Goal: Transaction & Acquisition: Purchase product/service

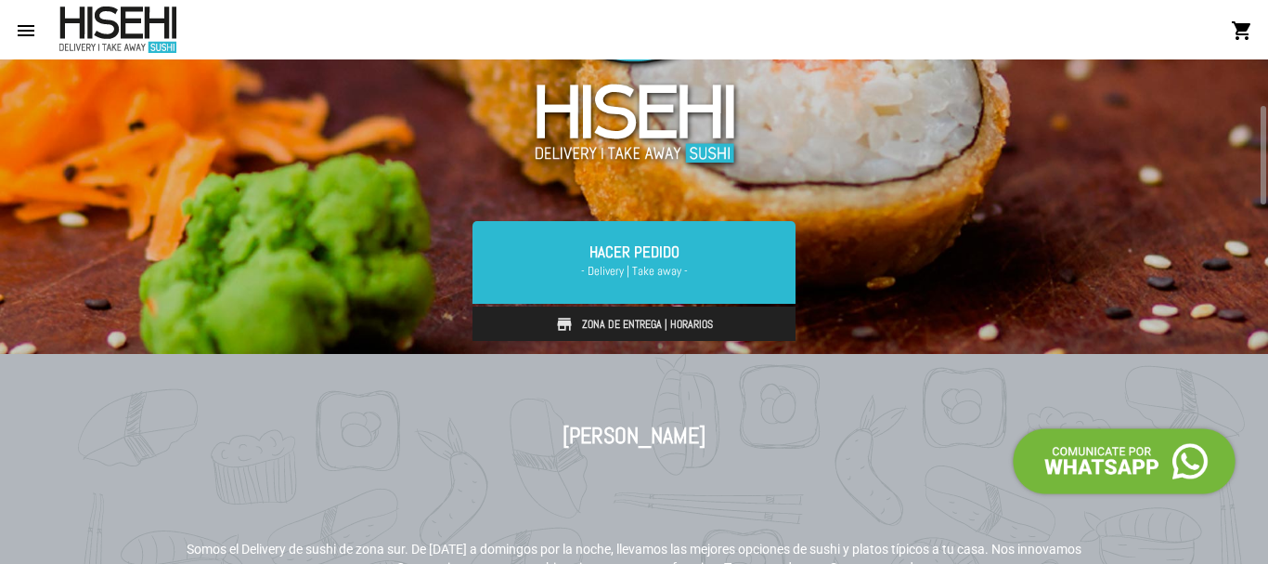
scroll to position [240, 0]
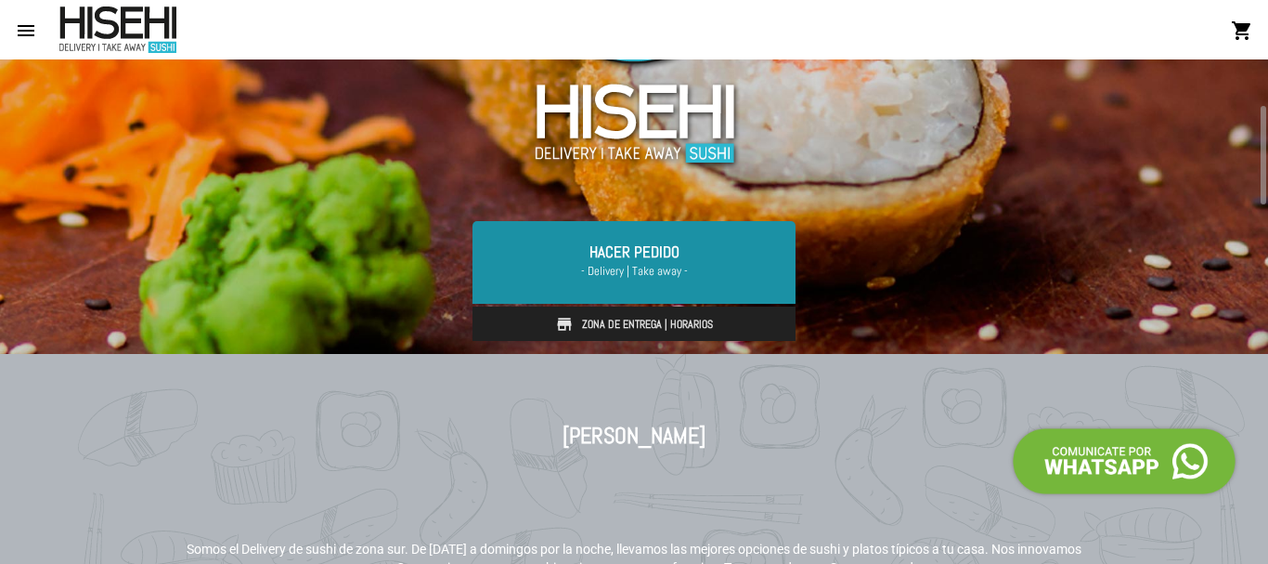
click at [689, 263] on span "- Delivery | Take away -" at bounding box center [634, 271] width 279 height 19
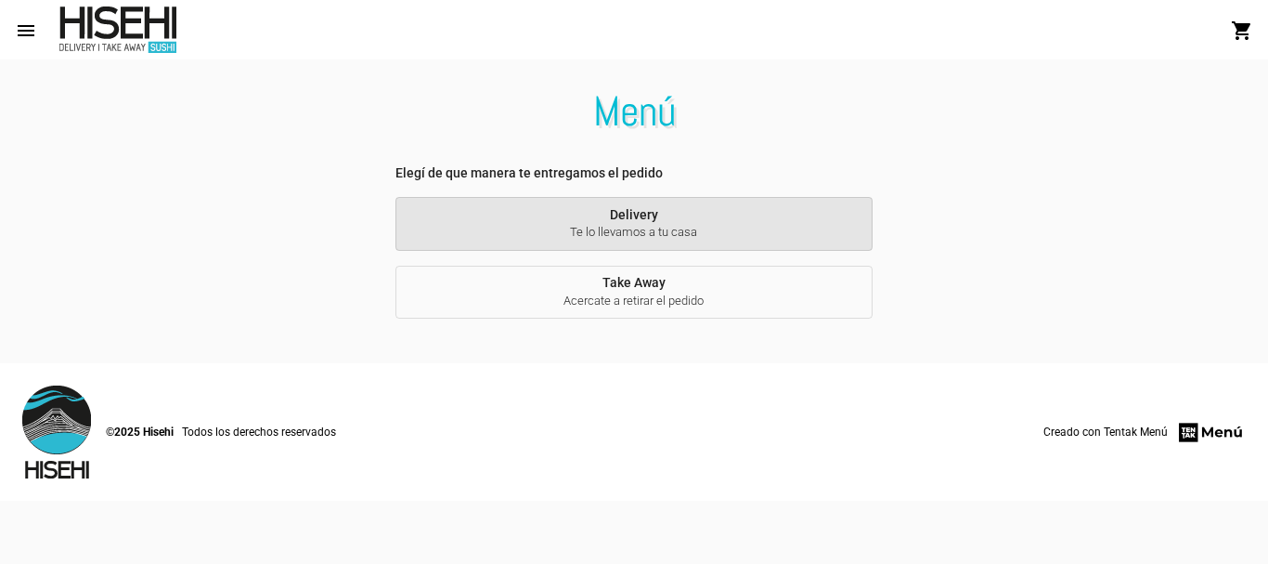
click at [655, 220] on span "Delivery Te lo llevamos a tu casa" at bounding box center [633, 224] width 447 height 34
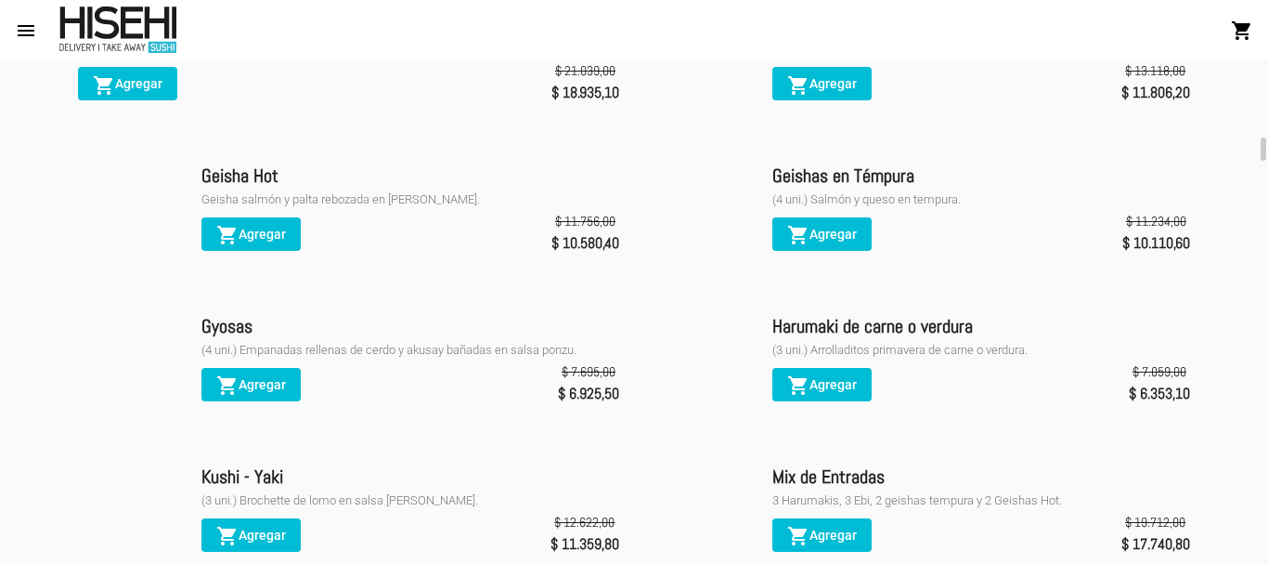
scroll to position [1693, 0]
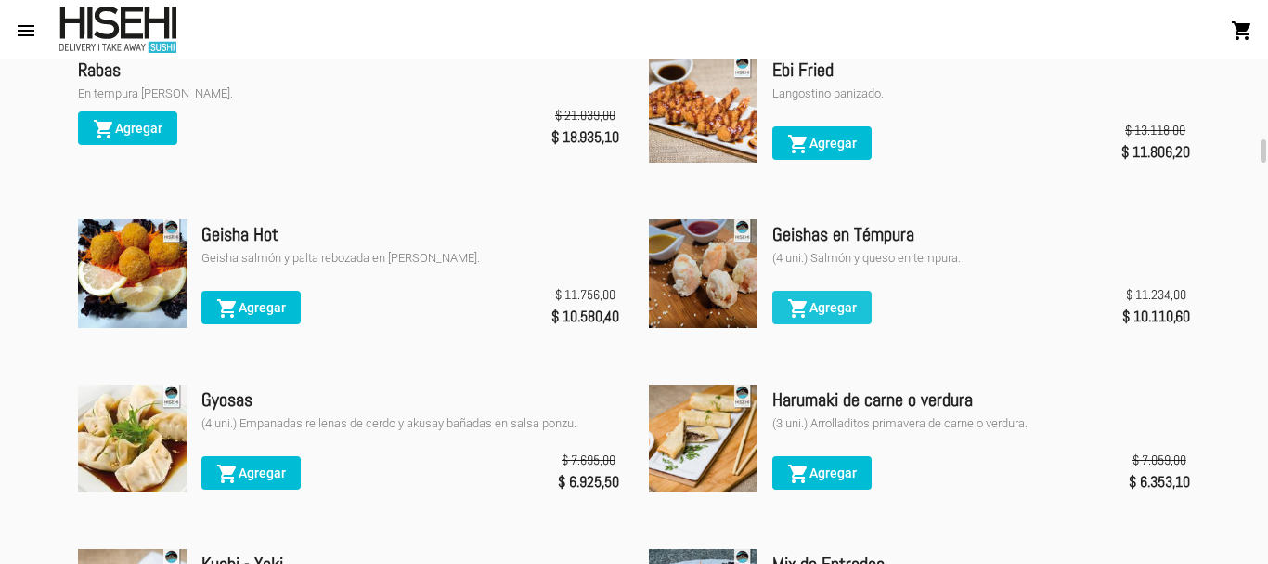
click at [832, 307] on span "shopping_cart Agregar" at bounding box center [822, 307] width 70 height 15
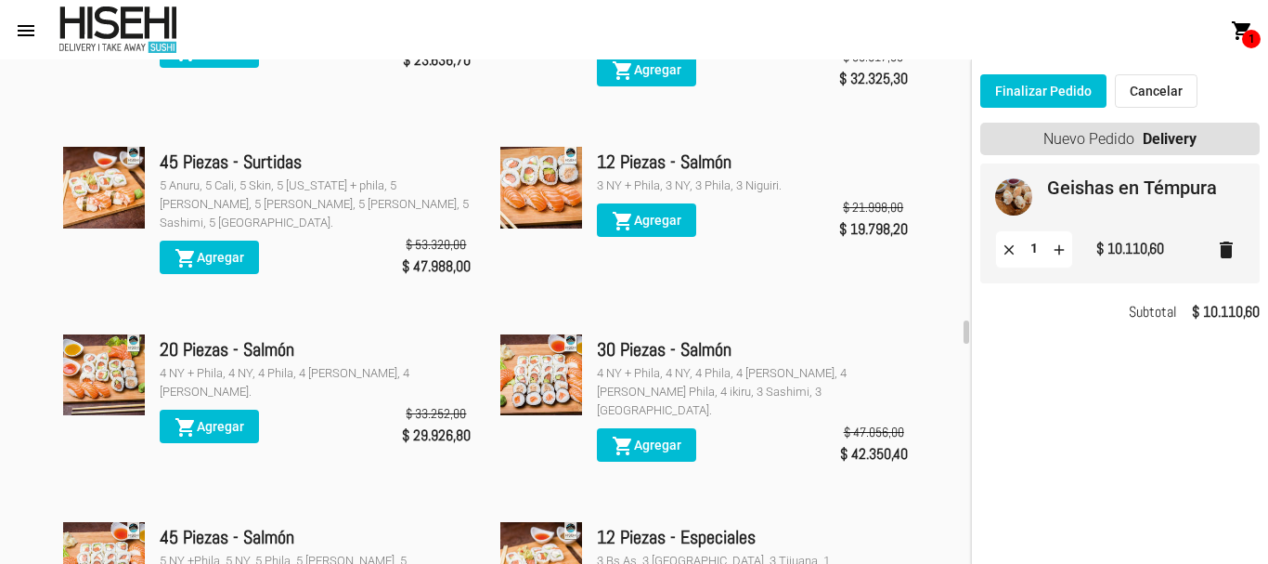
scroll to position [5550, 0]
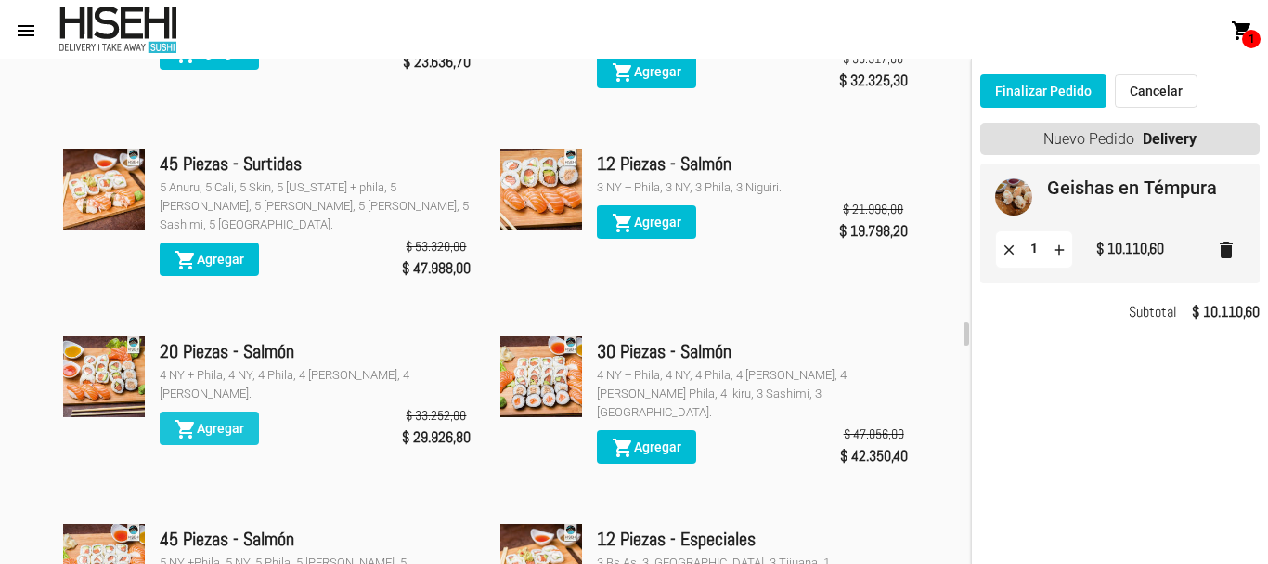
click at [211, 421] on span "shopping_cart Agregar" at bounding box center [210, 428] width 70 height 15
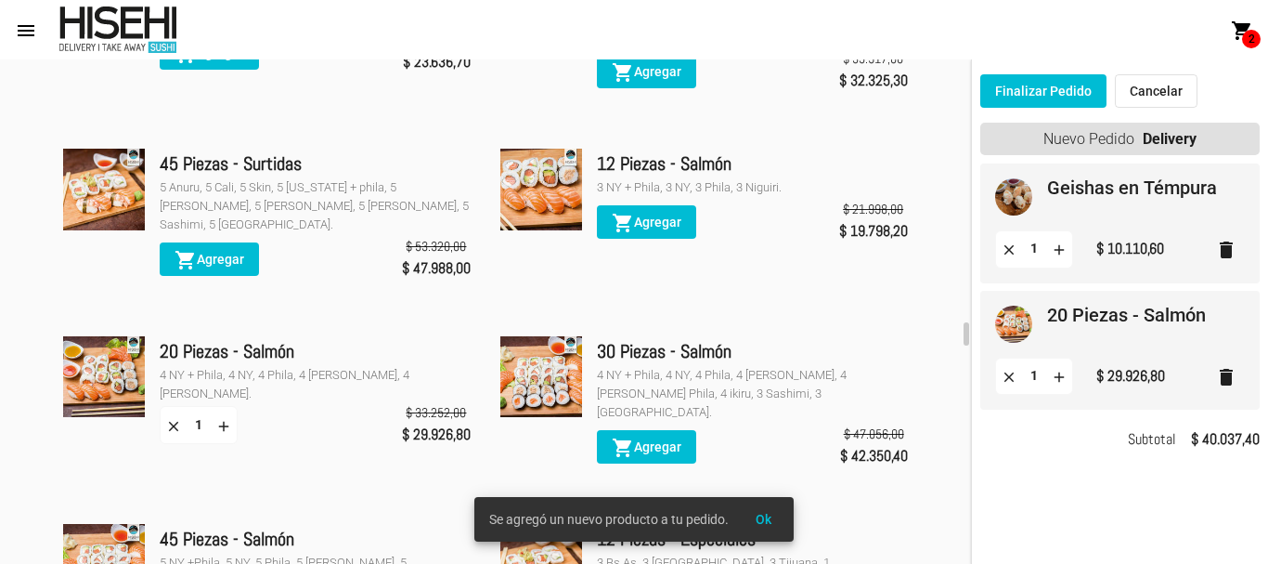
click at [1049, 89] on button "Finalizar Pedido" at bounding box center [1043, 90] width 126 height 33
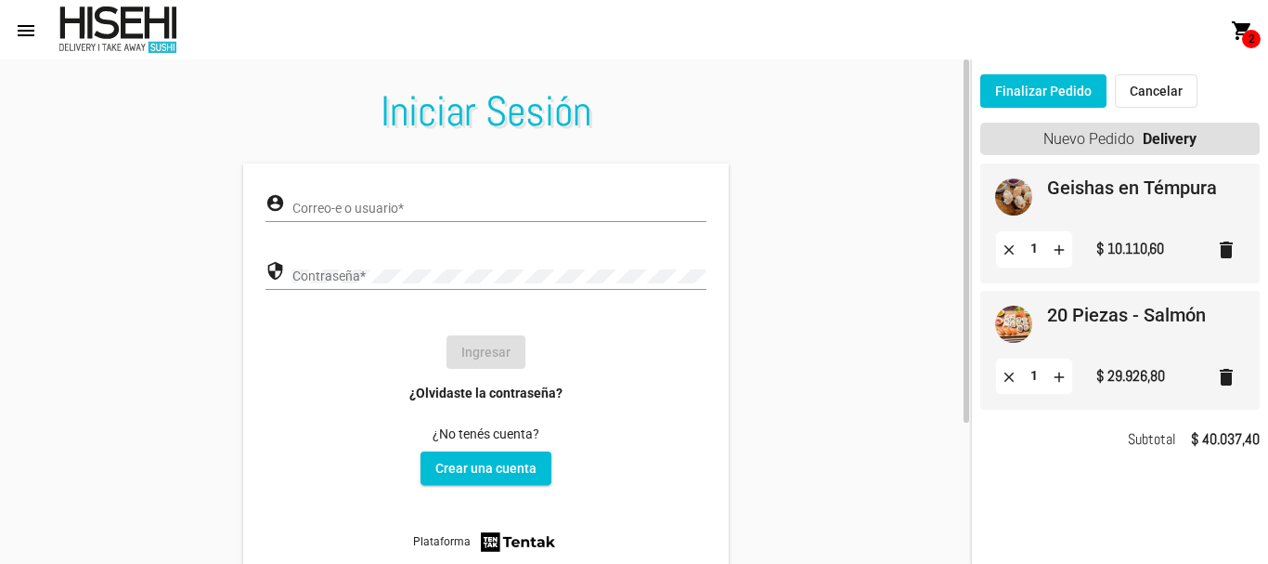
type input "[EMAIL_ADDRESS][DOMAIN_NAME]"
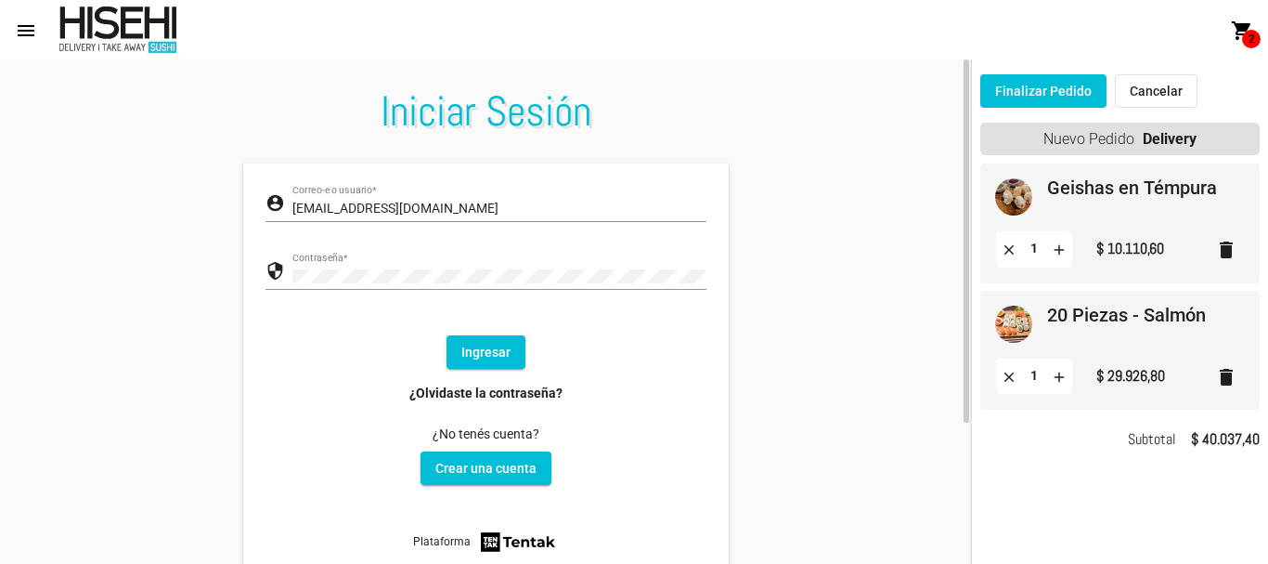
click at [486, 357] on button "Ingresar" at bounding box center [486, 351] width 79 height 33
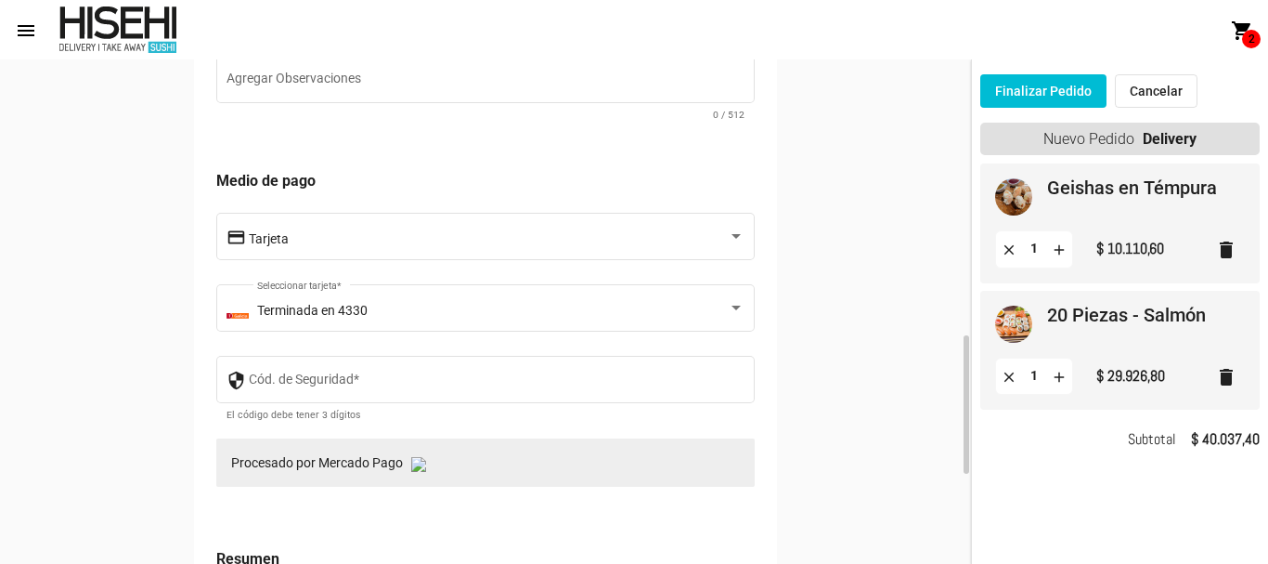
scroll to position [986, 0]
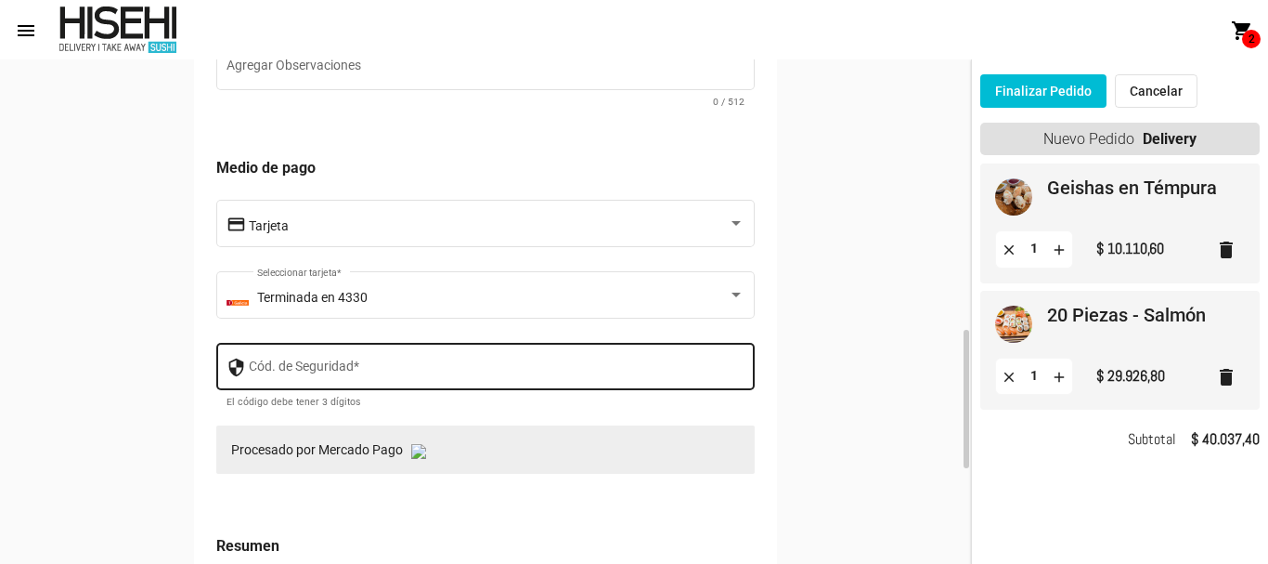
click at [588, 356] on div "Cód. de Seguridad *" at bounding box center [497, 364] width 497 height 51
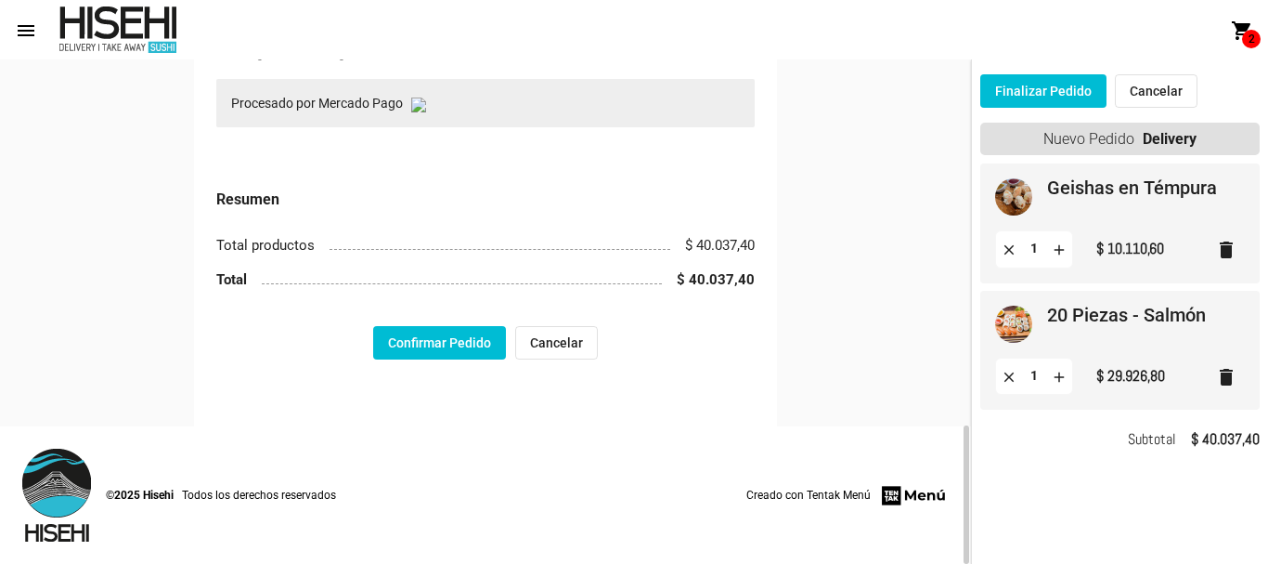
type input "972"
click at [433, 352] on button "Confirmar Pedido" at bounding box center [439, 342] width 133 height 33
